Goal: Task Accomplishment & Management: Manage account settings

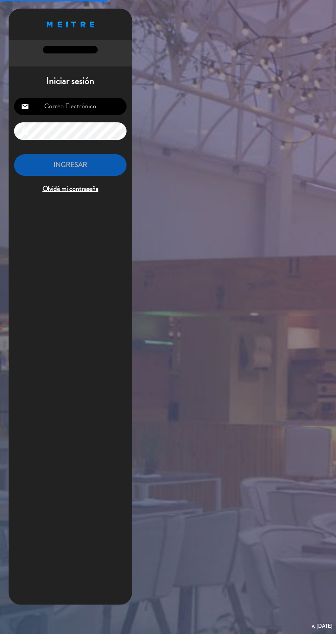
click at [100, 85] on h1 "Iniciar sesión" at bounding box center [70, 81] width 123 height 12
click at [95, 108] on input "email" at bounding box center [70, 106] width 112 height 17
type input "[PERSON_NAME][EMAIL_ADDRESS][DOMAIN_NAME]"
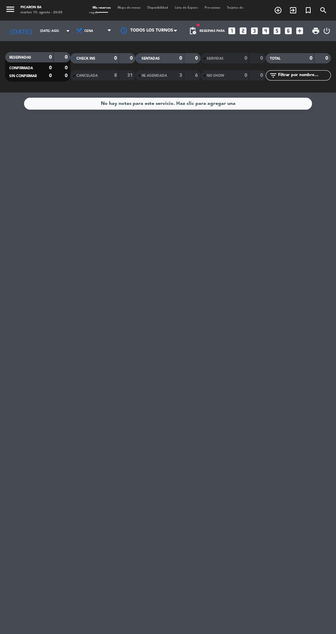
click at [33, 15] on div "martes 19. agosto - 20:05" at bounding box center [42, 12] width 42 height 5
click at [37, 29] on input "[DATE] ago." at bounding box center [58, 31] width 43 height 11
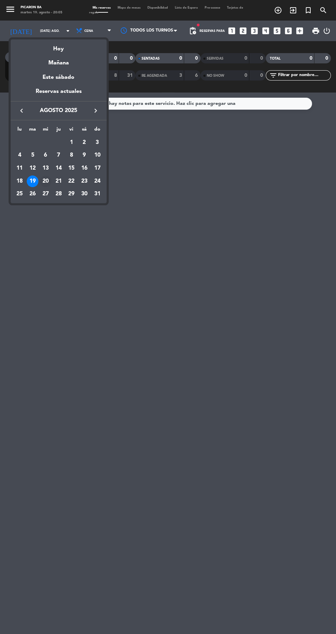
click at [46, 181] on div "20" at bounding box center [46, 181] width 12 height 12
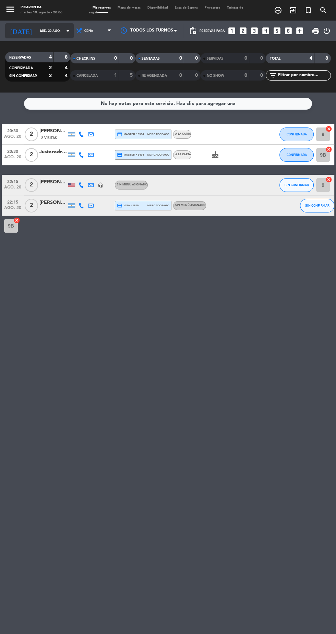
click at [49, 30] on input "mié. 20 ago." at bounding box center [58, 31] width 43 height 11
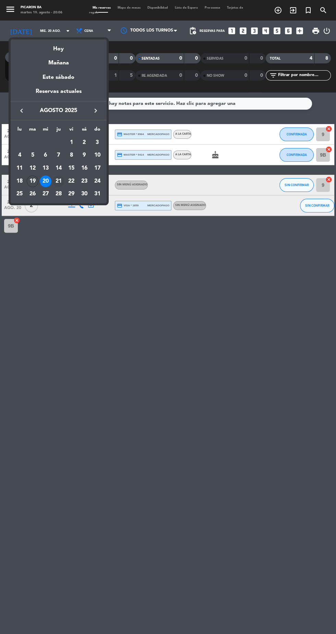
click at [58, 181] on div "21" at bounding box center [59, 181] width 12 height 12
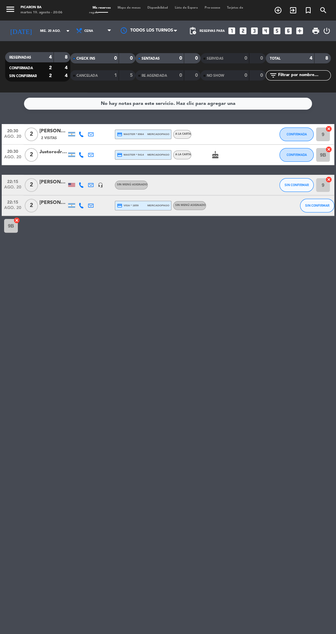
type input "jue. 21 ago."
